Goal: Information Seeking & Learning: Learn about a topic

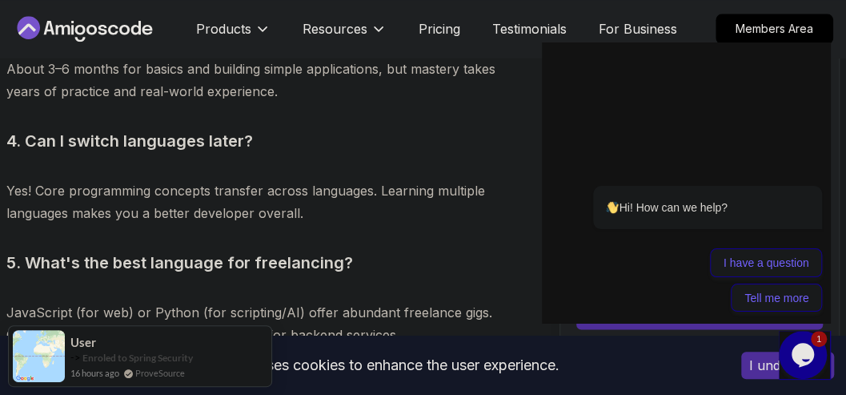
click at [205, 301] on p "JavaScript (for web) or Python (for scripting/AI) offer abundant freelance gigs…" at bounding box center [256, 323] width 500 height 45
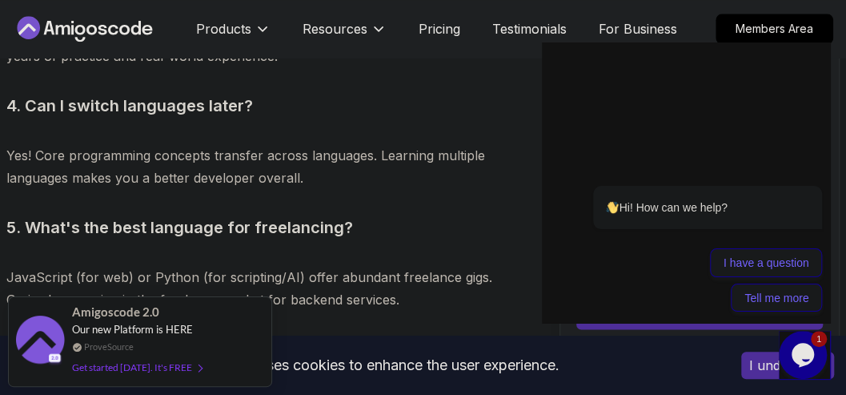
scroll to position [8473, 0]
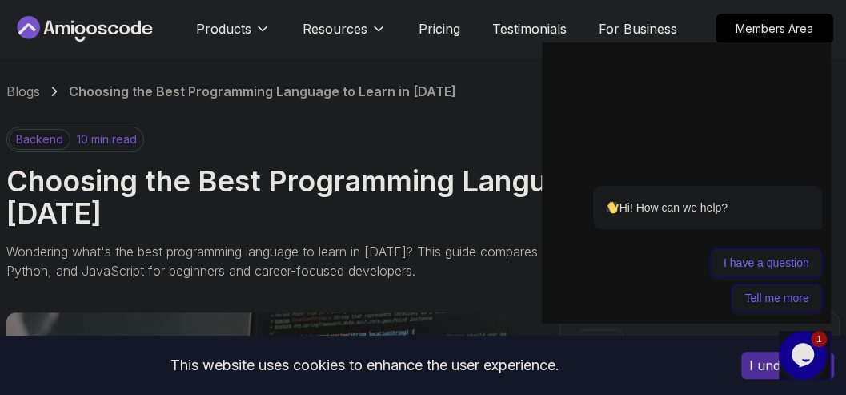
scroll to position [0, 0]
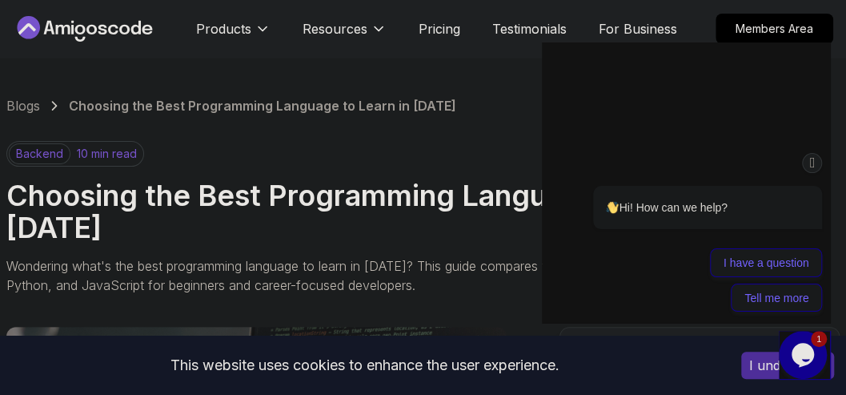
click at [809, 162] on icon "Chat attention grabber" at bounding box center [812, 162] width 13 height 17
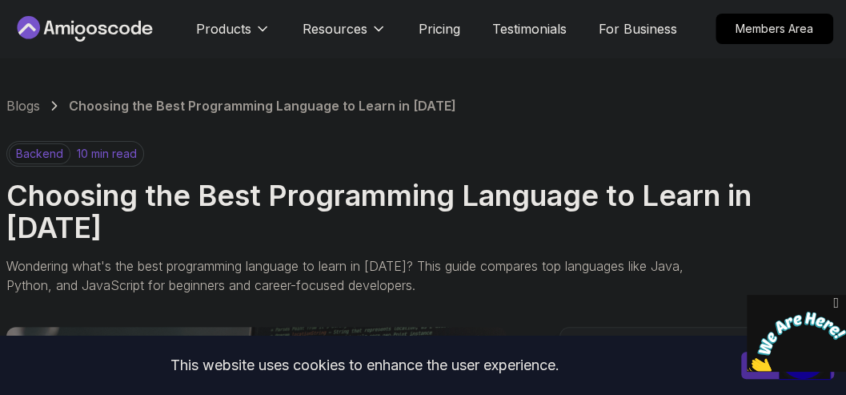
click at [836, 303] on icon "Close" at bounding box center [835, 302] width 14 height 17
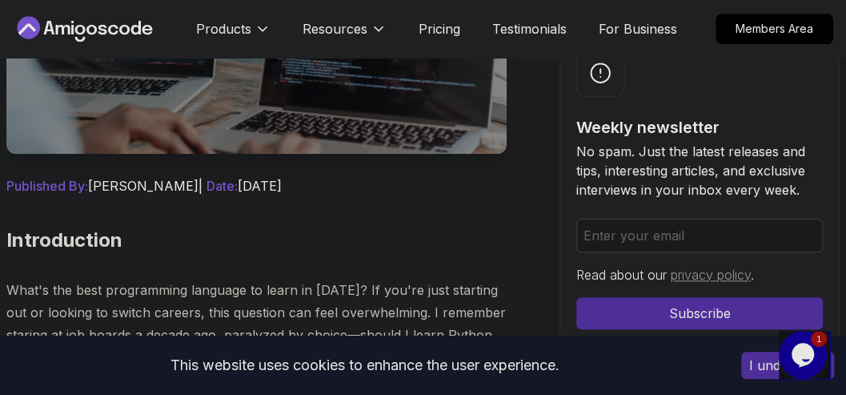
scroll to position [533, 0]
click at [755, 367] on button "I understand" at bounding box center [787, 364] width 93 height 27
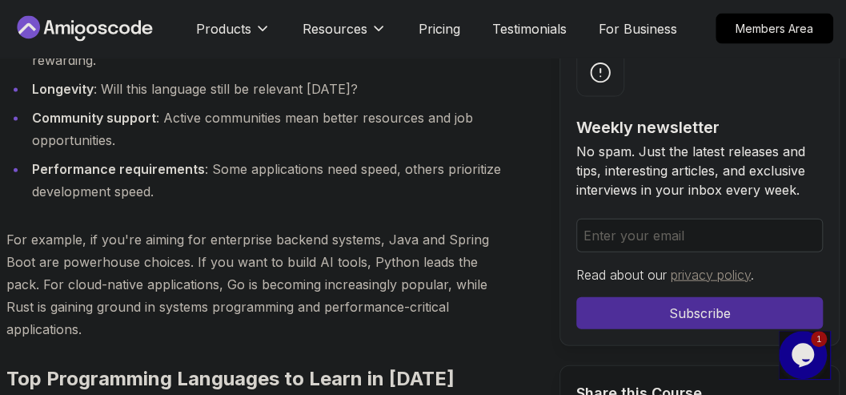
scroll to position [1440, 0]
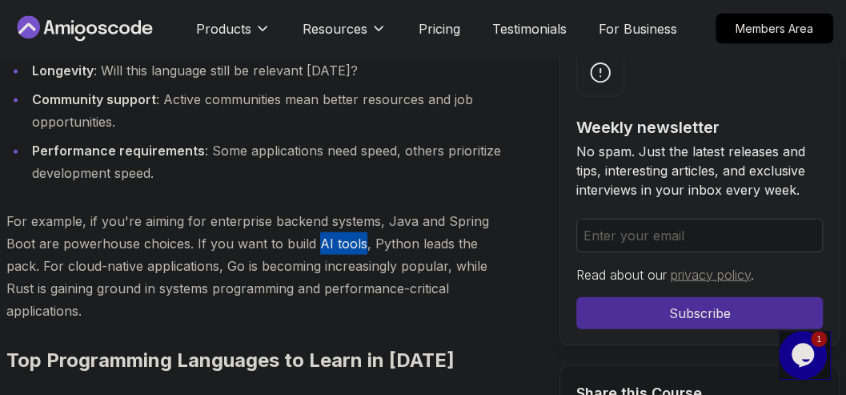
drag, startPoint x: 313, startPoint y: 210, endPoint x: 356, endPoint y: 206, distance: 43.3
click at [356, 210] on p "For example, if you're aiming for enterprise backend systems, Java and Spring B…" at bounding box center [256, 266] width 500 height 112
copy p "AI tools"
click at [248, 250] on p "For example, if you're aiming for enterprise backend systems, Java and Spring B…" at bounding box center [256, 266] width 500 height 112
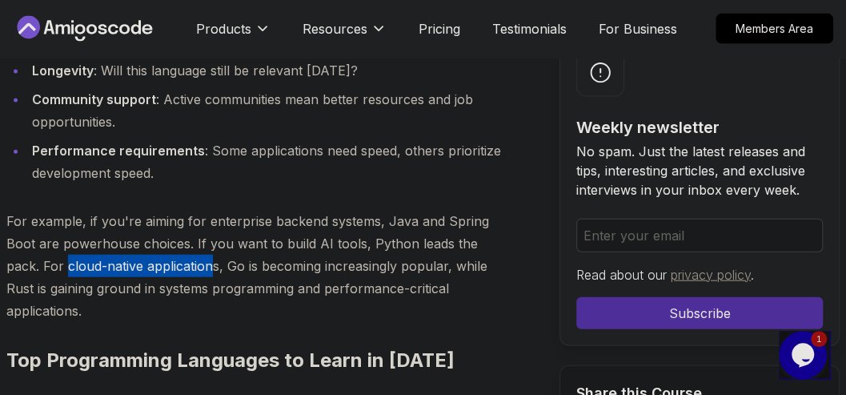
drag, startPoint x: 30, startPoint y: 231, endPoint x: 174, endPoint y: 229, distance: 144.9
click at [174, 229] on p "For example, if you're aiming for enterprise backend systems, Java and Spring B…" at bounding box center [256, 266] width 500 height 112
copy p "cloud-native application"
click at [143, 230] on p "For example, if you're aiming for enterprise backend systems, Java and Spring B…" at bounding box center [256, 266] width 500 height 112
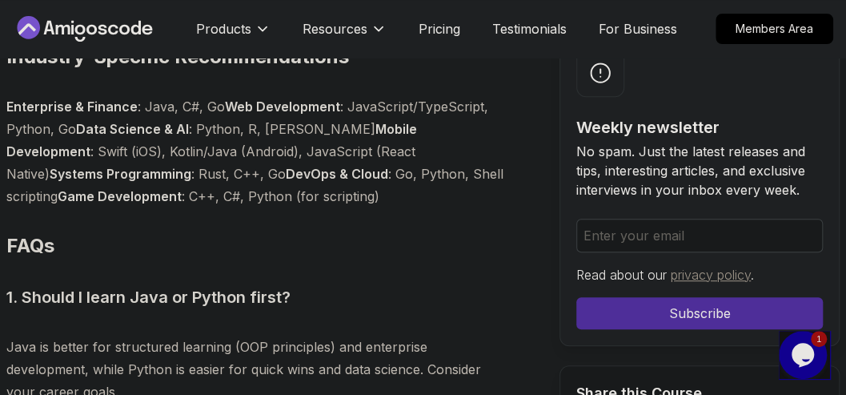
scroll to position [7895, 0]
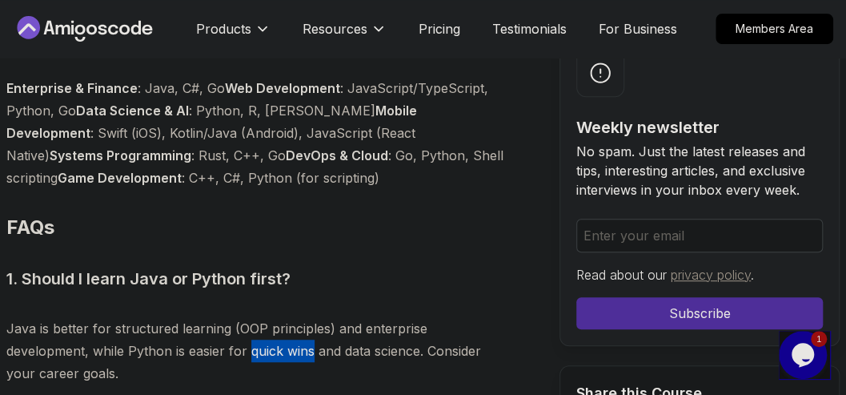
drag, startPoint x: 247, startPoint y: 291, endPoint x: 310, endPoint y: 289, distance: 63.3
click at [310, 317] on p "Java is better for structured learning (OOP principles) and enterprise developm…" at bounding box center [256, 350] width 500 height 67
copy p "quick wins"
click at [166, 317] on p "Java is better for structured learning (OOP principles) and enterprise developm…" at bounding box center [256, 350] width 500 height 67
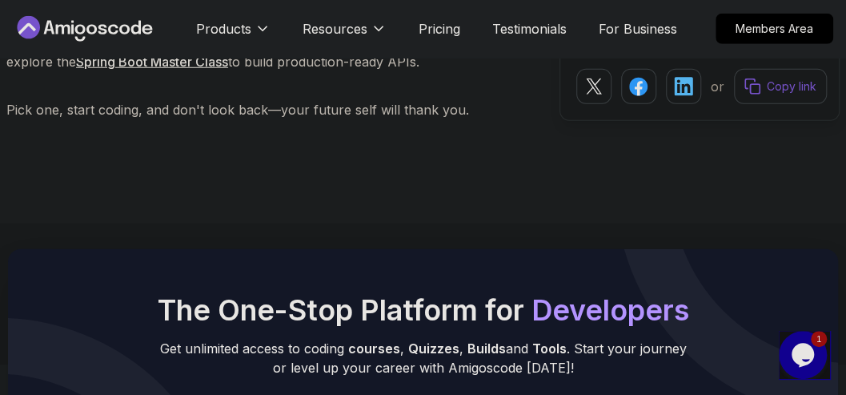
scroll to position [9495, 0]
